Goal: Information Seeking & Learning: Learn about a topic

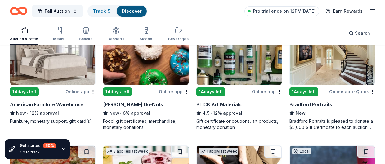
scroll to position [1614, 0]
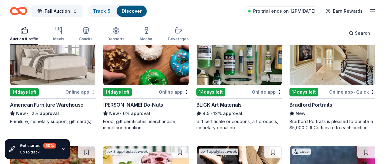
click at [317, 103] on div "Bradford Portraits" at bounding box center [311, 104] width 43 height 7
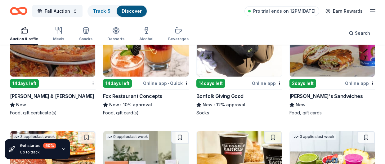
scroll to position [1742, 0]
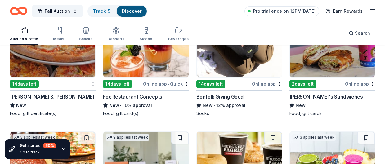
click at [126, 94] on div "Fox Restaurant Concepts" at bounding box center [132, 96] width 59 height 7
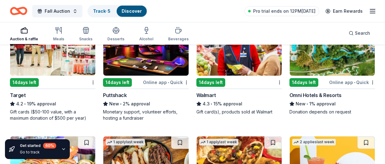
scroll to position [3372, 0]
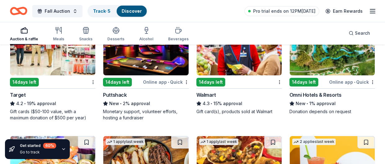
click at [310, 93] on div "Omni Hotels & Resorts" at bounding box center [316, 94] width 52 height 7
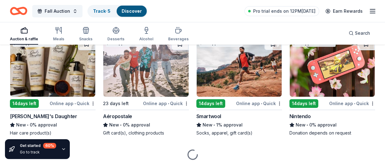
scroll to position [5222, 0]
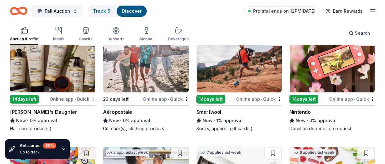
click at [336, 77] on img at bounding box center [332, 63] width 85 height 59
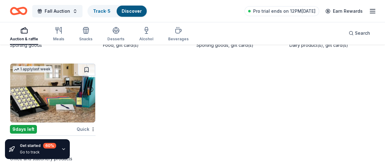
scroll to position [5666, 0]
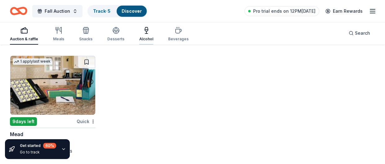
click at [146, 35] on div "Alcohol" at bounding box center [146, 34] width 14 height 15
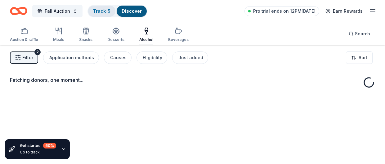
click at [106, 11] on link "Track · 5" at bounding box center [101, 10] width 17 height 5
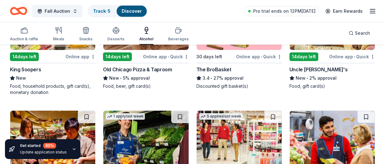
scroll to position [244, 0]
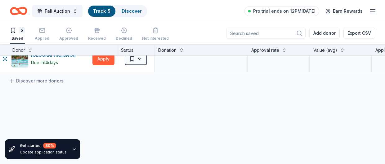
scroll to position [0, 1]
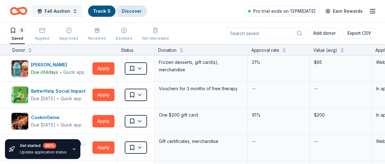
click at [130, 12] on link "Discover" at bounding box center [132, 10] width 20 height 5
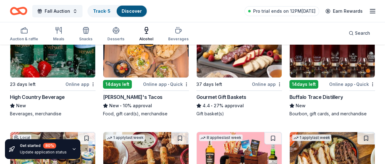
scroll to position [99, 0]
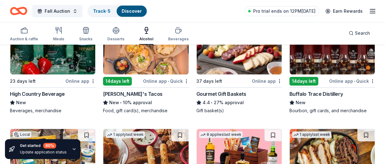
click at [59, 93] on div "High Country Beverage" at bounding box center [37, 93] width 55 height 7
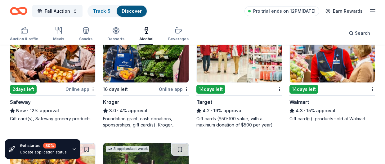
scroll to position [324, 0]
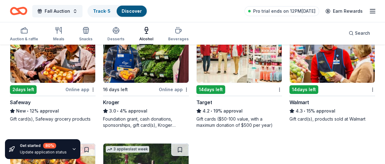
click at [215, 89] on div "14 days left" at bounding box center [210, 89] width 29 height 9
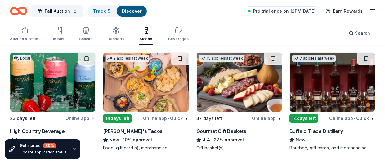
scroll to position [68, 0]
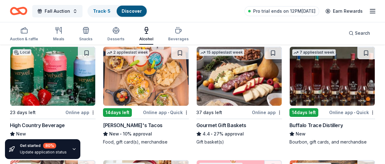
click at [226, 86] on img at bounding box center [239, 76] width 85 height 59
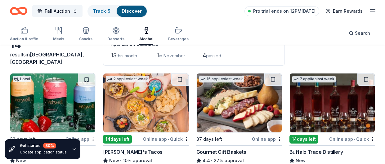
scroll to position [0, 0]
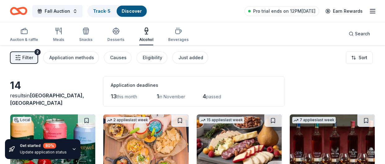
click at [370, 13] on line "button" at bounding box center [372, 13] width 5 height 0
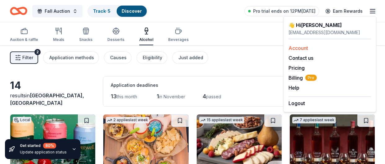
click at [308, 47] on link "Account" at bounding box center [299, 48] width 20 height 6
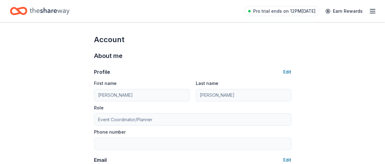
click at [371, 13] on line "button" at bounding box center [372, 13] width 5 height 0
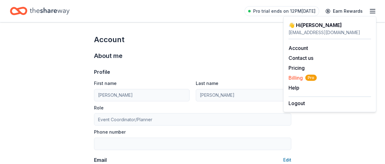
click at [299, 79] on span "Billing Pro" at bounding box center [303, 77] width 28 height 7
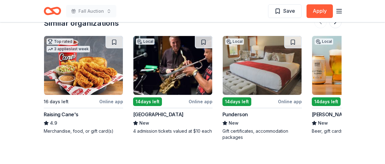
scroll to position [664, 0]
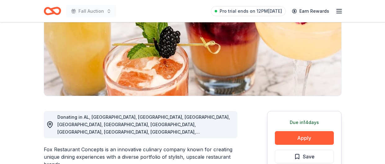
scroll to position [104, 0]
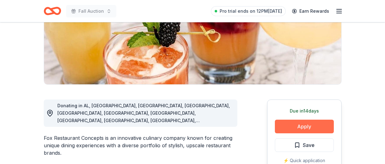
click at [312, 127] on button "Apply" at bounding box center [304, 127] width 59 height 14
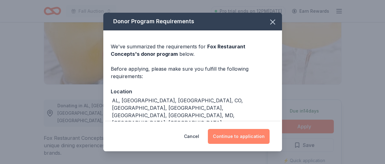
click at [246, 136] on button "Continue to application" at bounding box center [239, 136] width 62 height 15
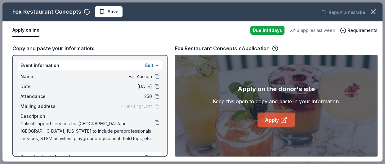
click at [270, 119] on link "Apply" at bounding box center [277, 120] width 38 height 15
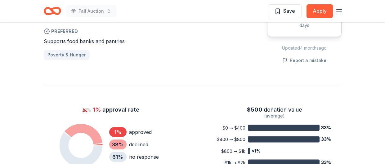
scroll to position [383, 0]
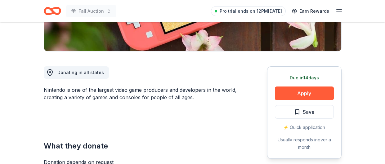
scroll to position [145, 0]
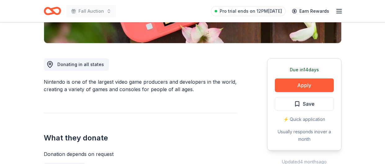
click at [177, 119] on div "What they donate Donation depends on request Auction & raffle" at bounding box center [141, 143] width 194 height 60
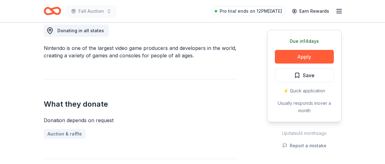
scroll to position [179, 0]
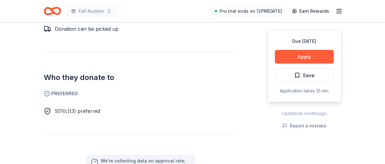
scroll to position [300, 0]
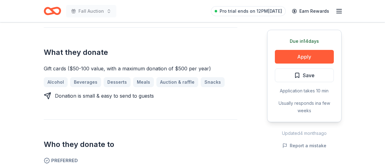
scroll to position [241, 0]
